Goal: Check status

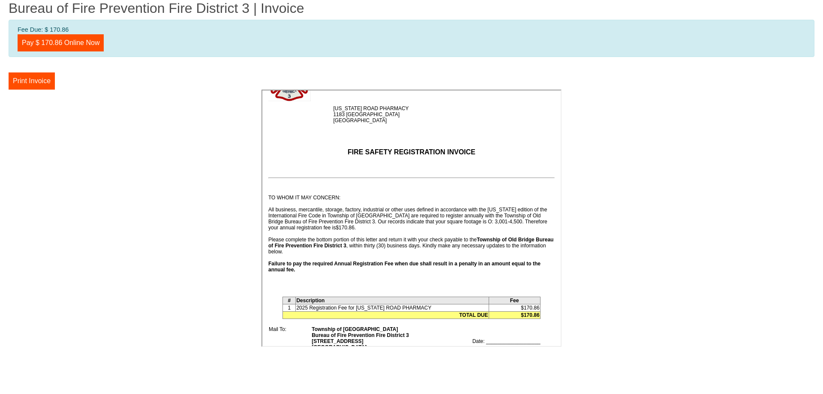
scroll to position [86, 0]
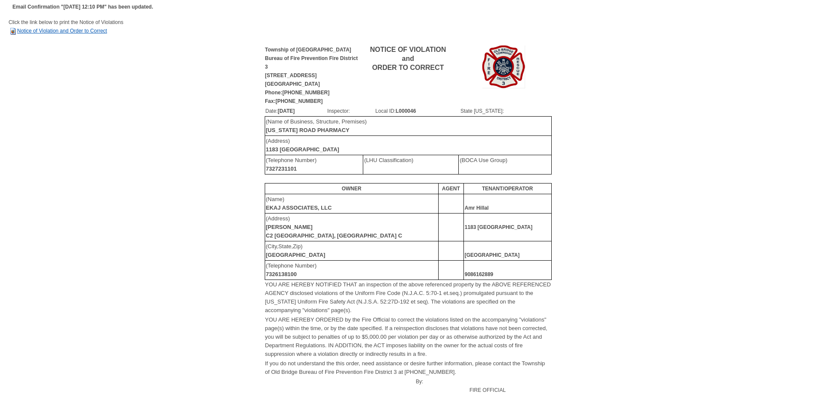
click at [38, 32] on link "Notice of Violation and Order to Correct" at bounding box center [58, 31] width 99 height 6
